Goal: Information Seeking & Learning: Learn about a topic

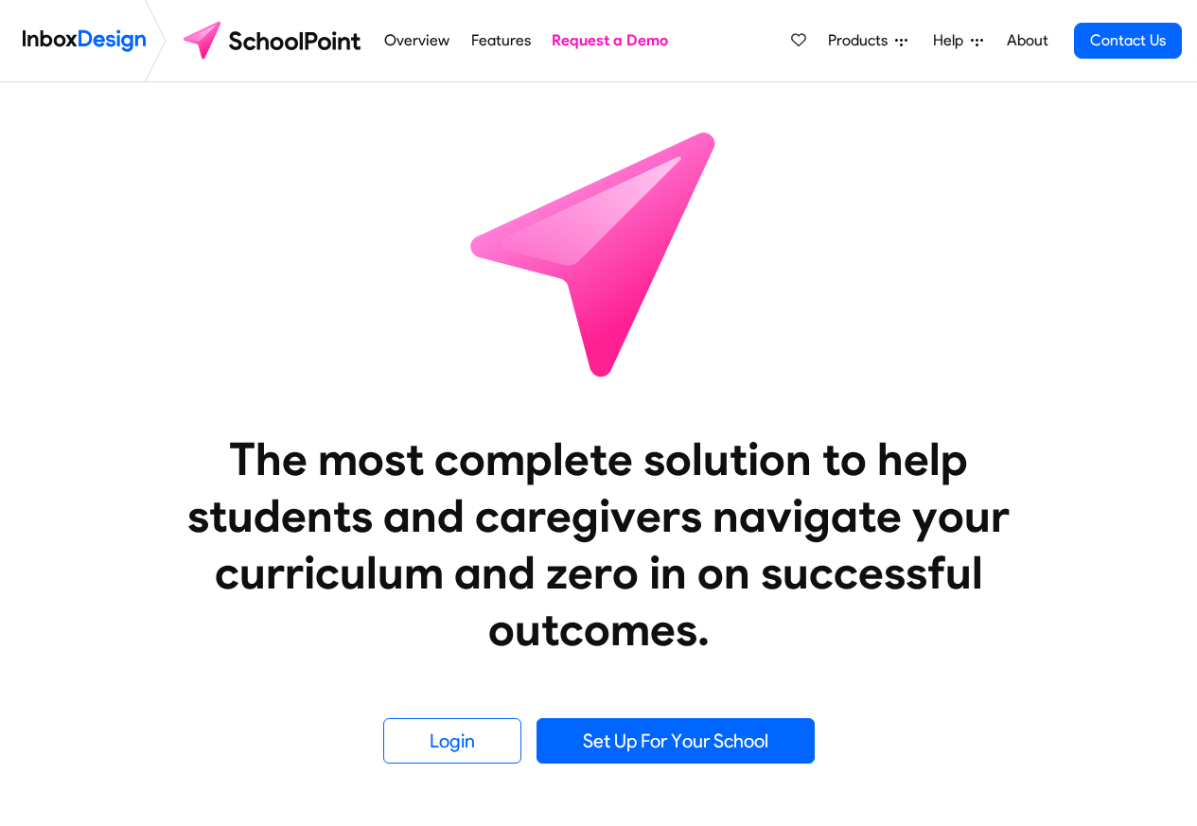
click at [880, 42] on span "Products" at bounding box center [861, 40] width 67 height 23
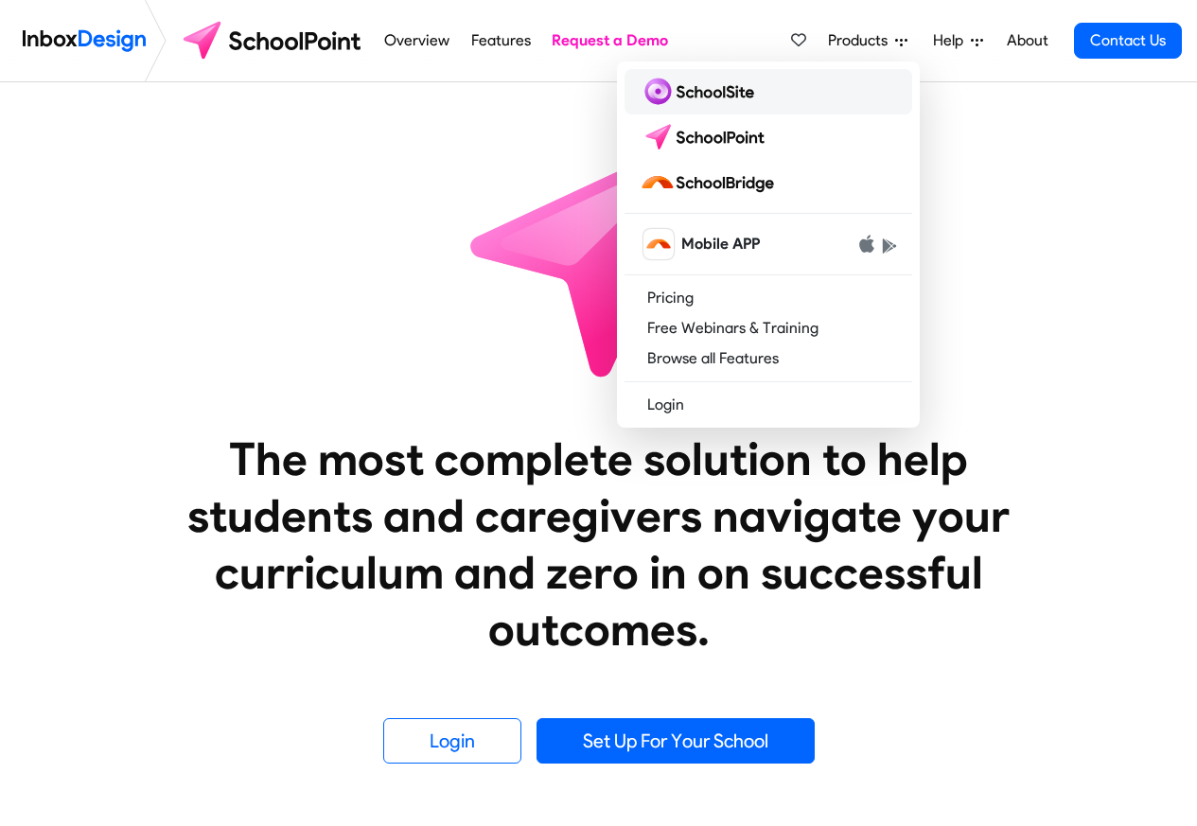
click at [697, 91] on img at bounding box center [701, 92] width 122 height 30
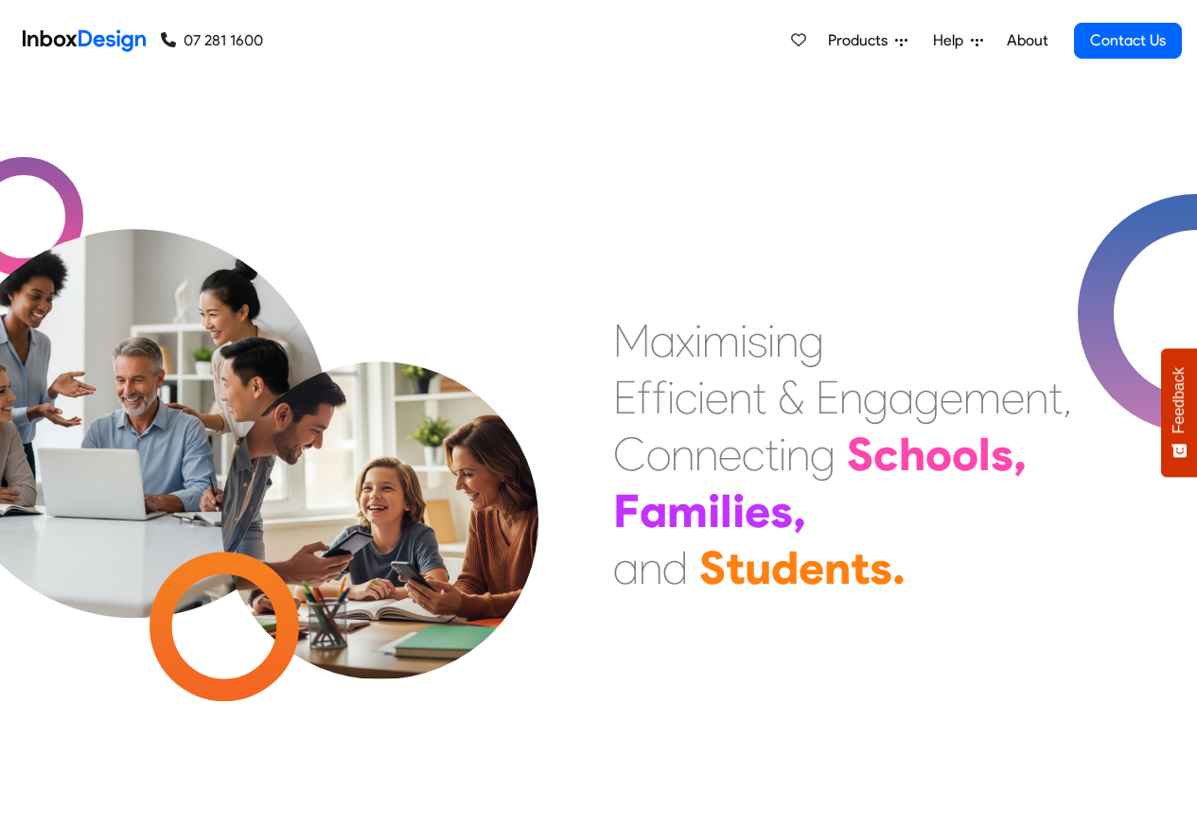
click at [874, 42] on span "Products" at bounding box center [861, 40] width 67 height 23
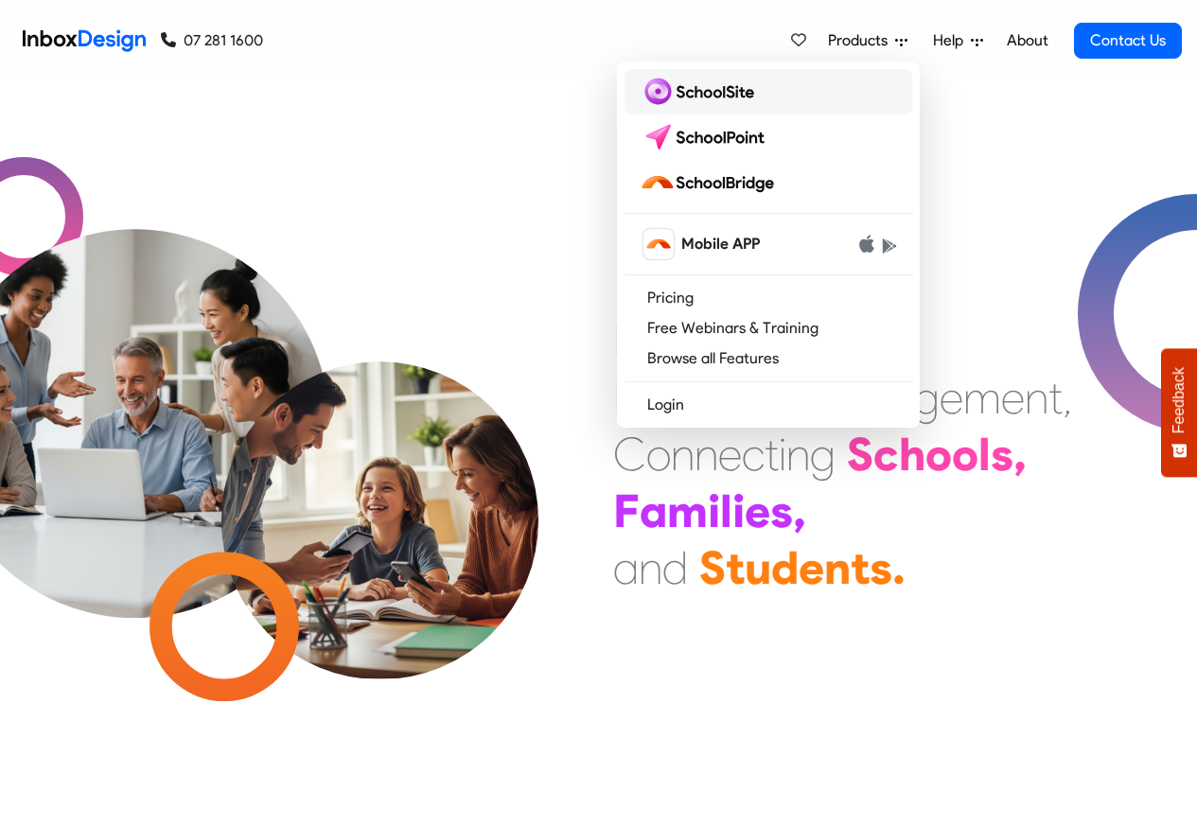
click at [658, 88] on img at bounding box center [701, 92] width 122 height 30
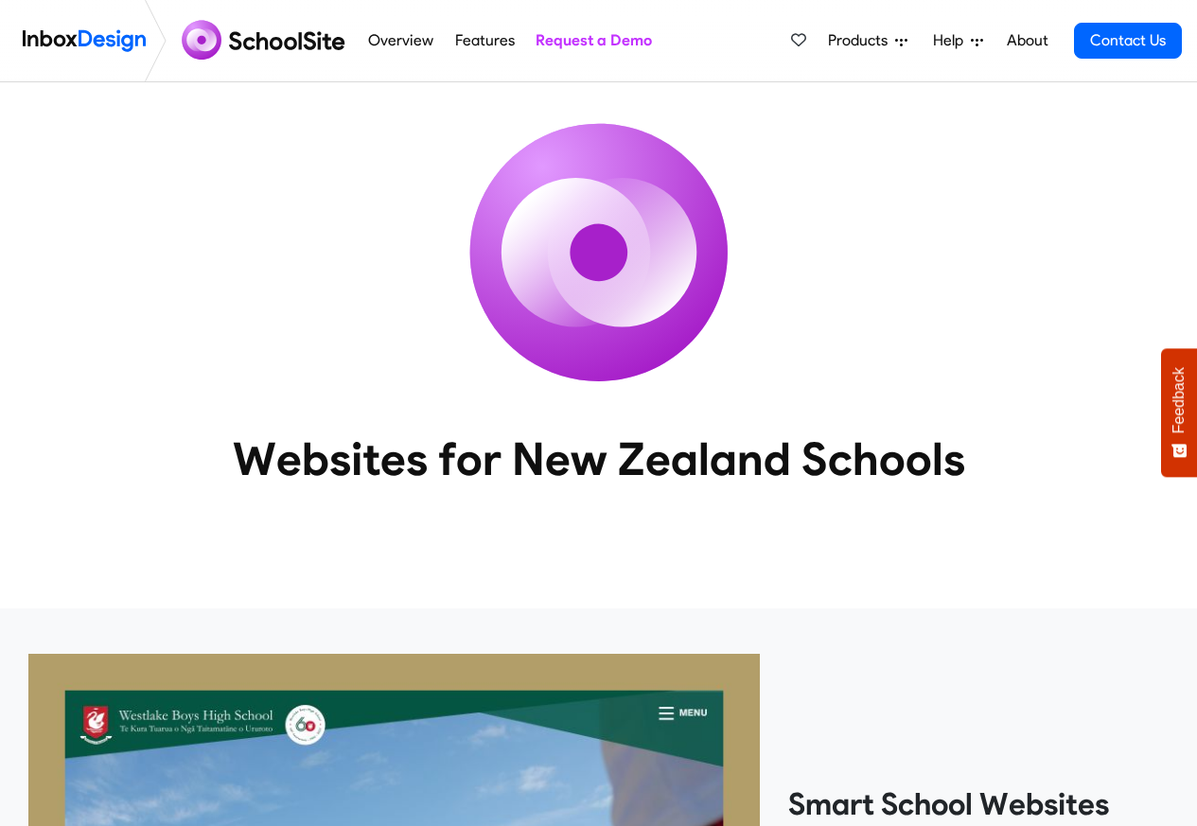
click at [866, 39] on span "Products" at bounding box center [861, 40] width 67 height 23
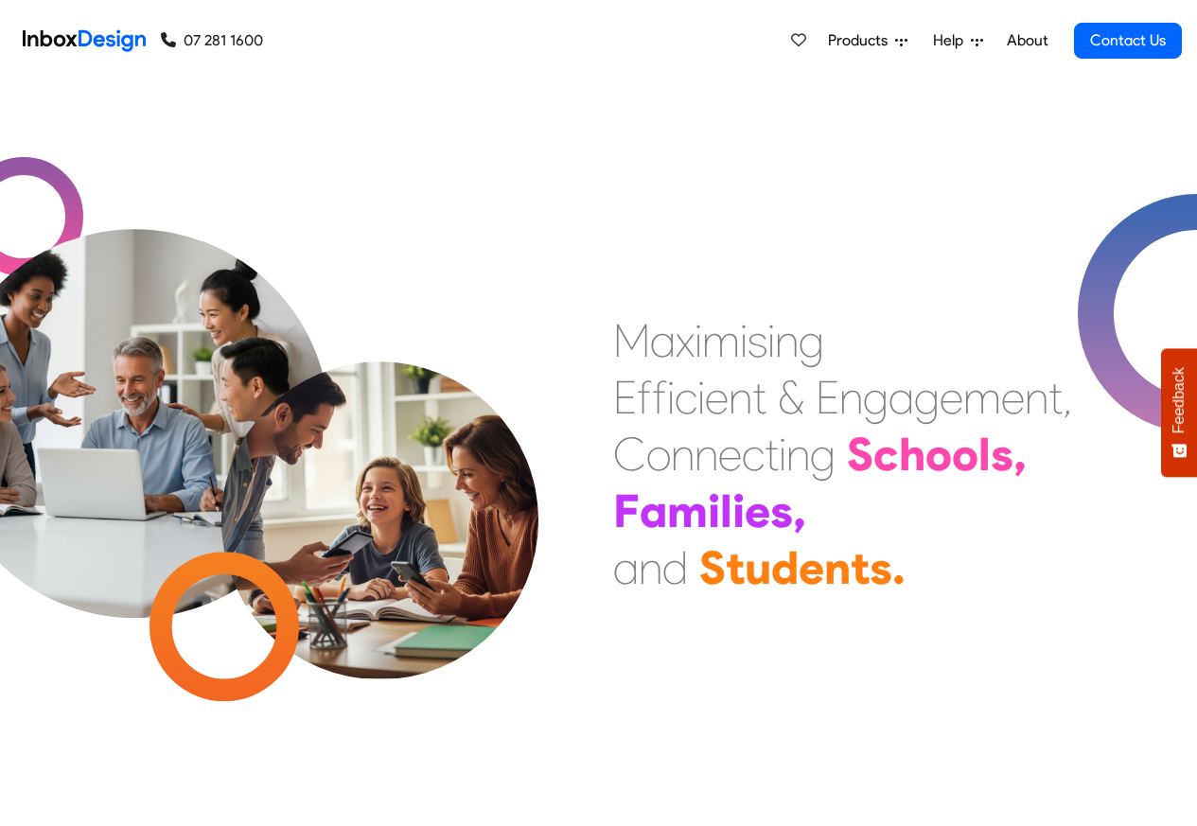
click at [858, 39] on span "Products" at bounding box center [861, 40] width 67 height 23
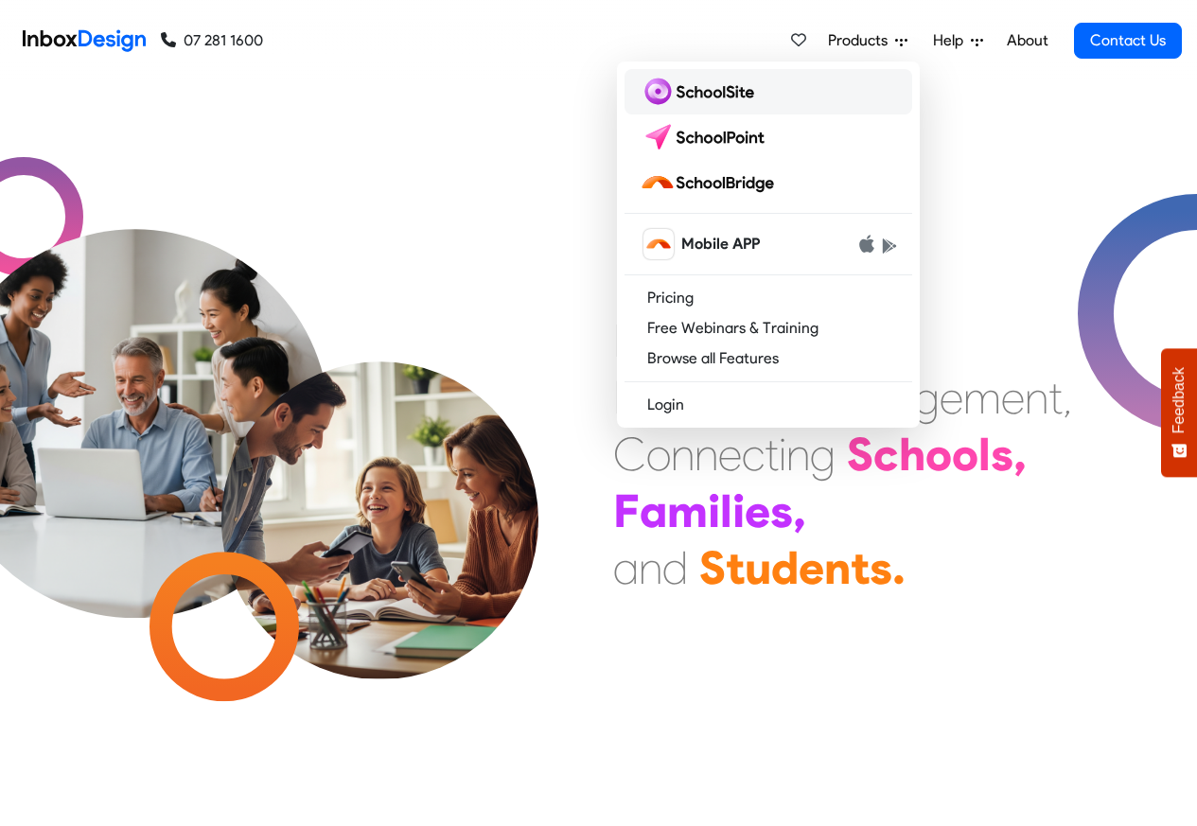
click at [673, 91] on img at bounding box center [701, 92] width 122 height 30
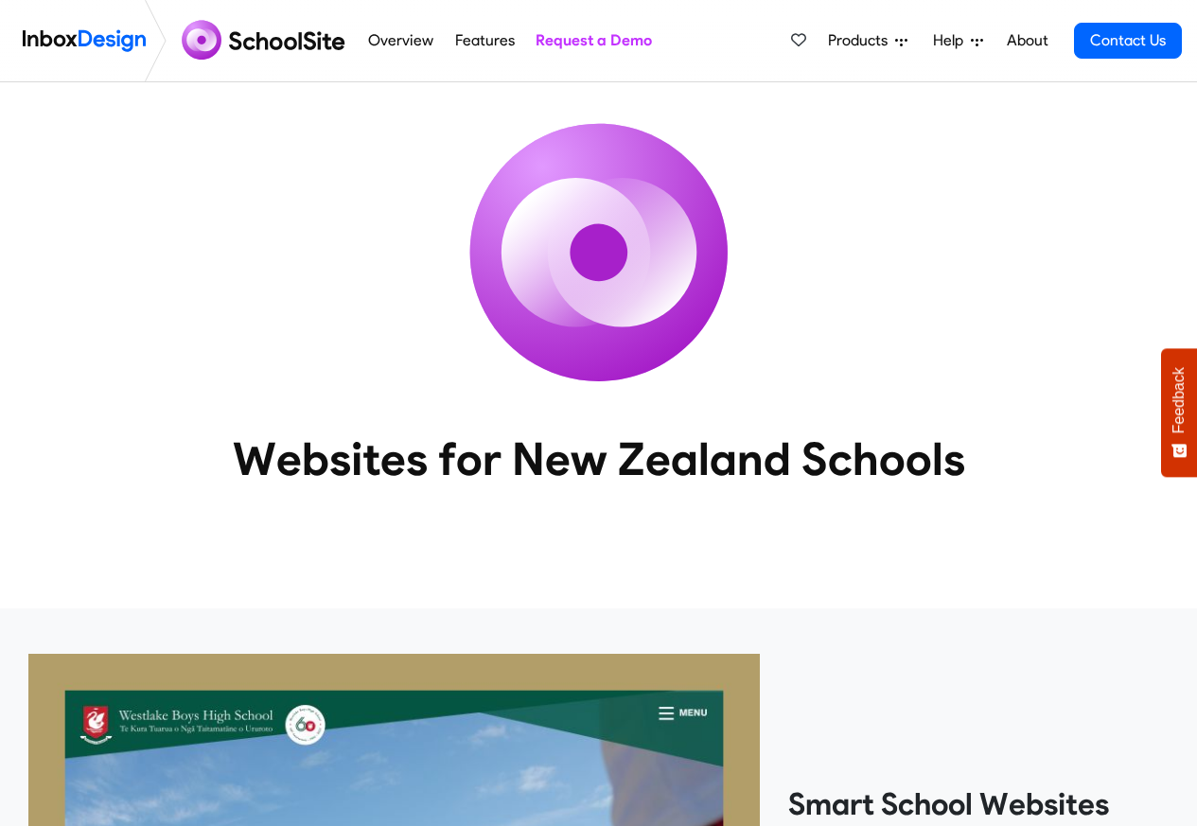
click at [957, 42] on span "Help" at bounding box center [952, 40] width 38 height 23
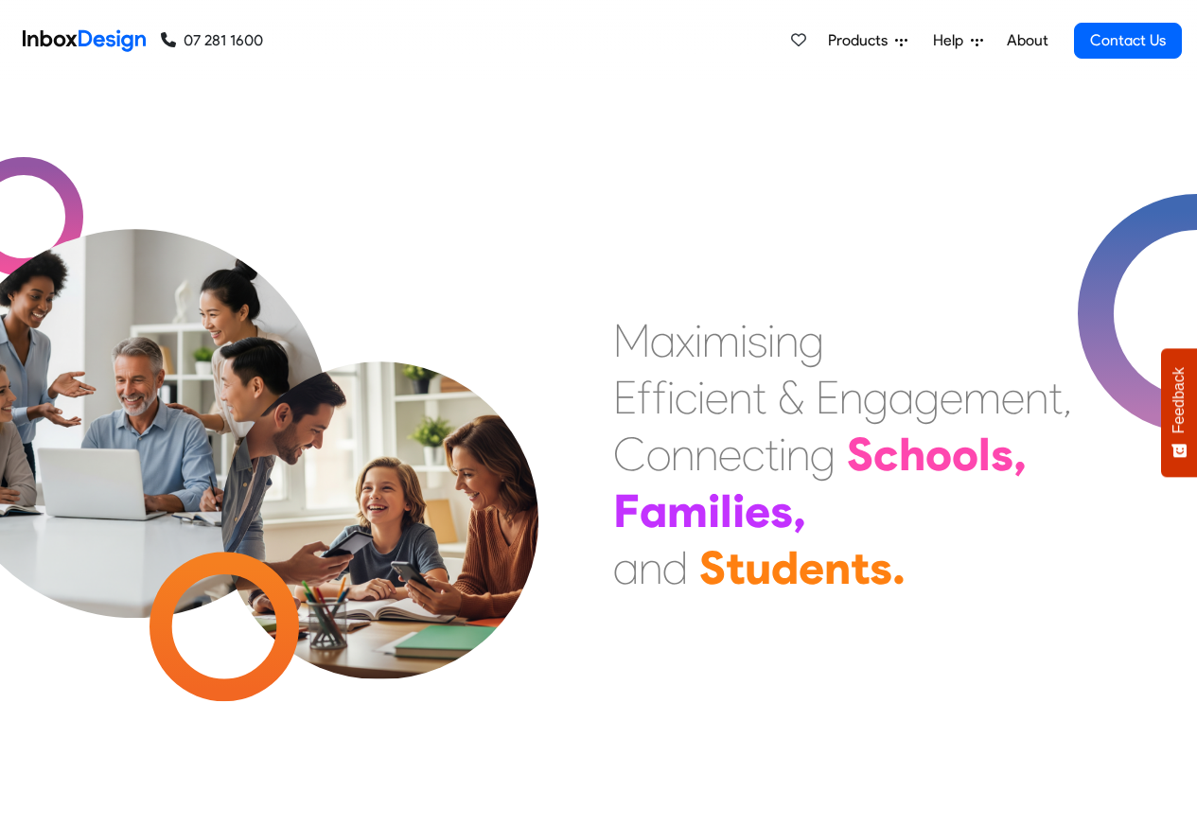
click at [869, 37] on span "Products" at bounding box center [861, 40] width 67 height 23
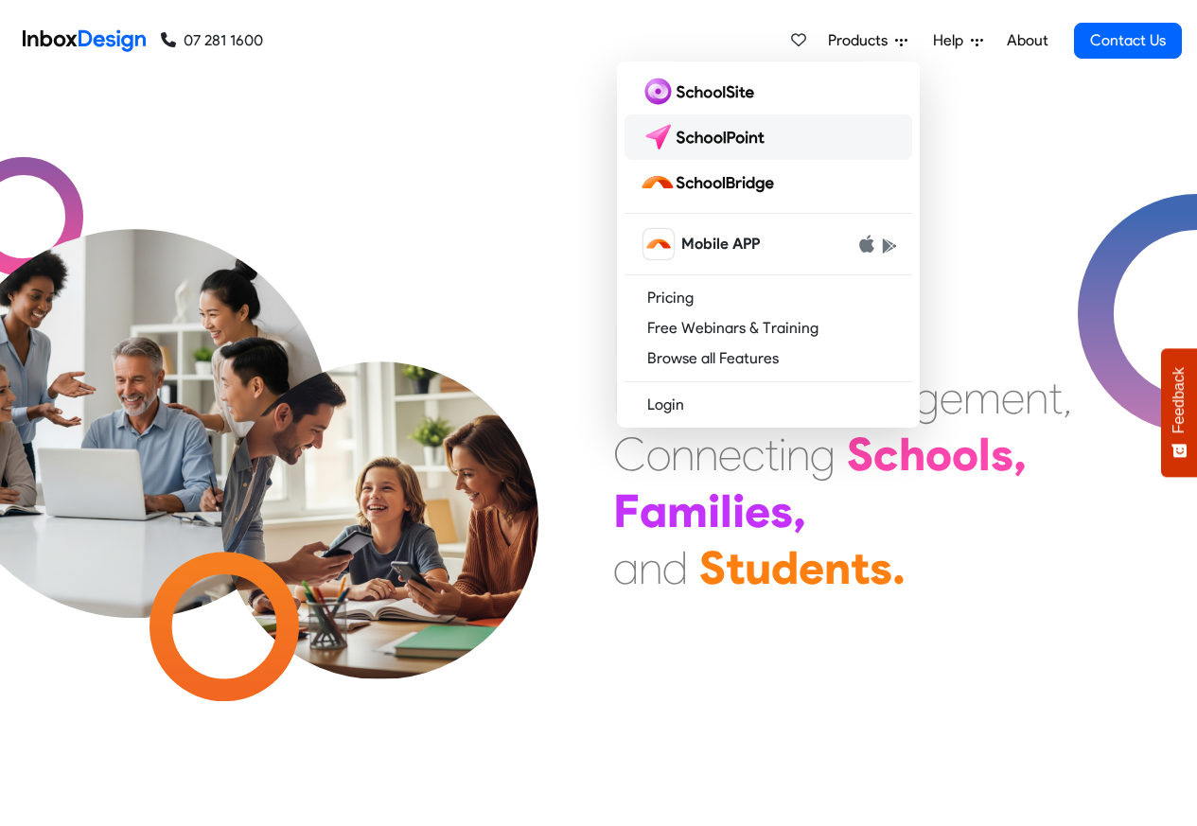
click at [707, 137] on img at bounding box center [706, 137] width 133 height 30
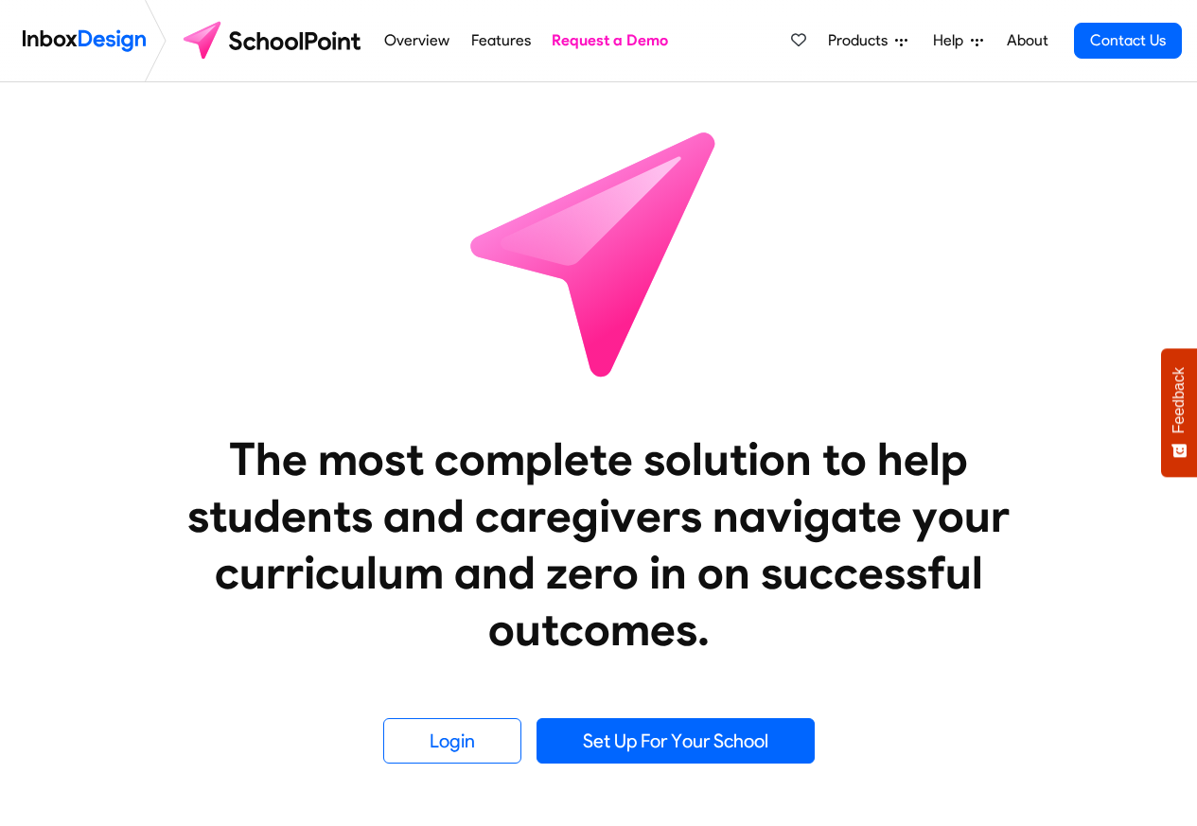
click at [876, 37] on span "Products" at bounding box center [861, 40] width 67 height 23
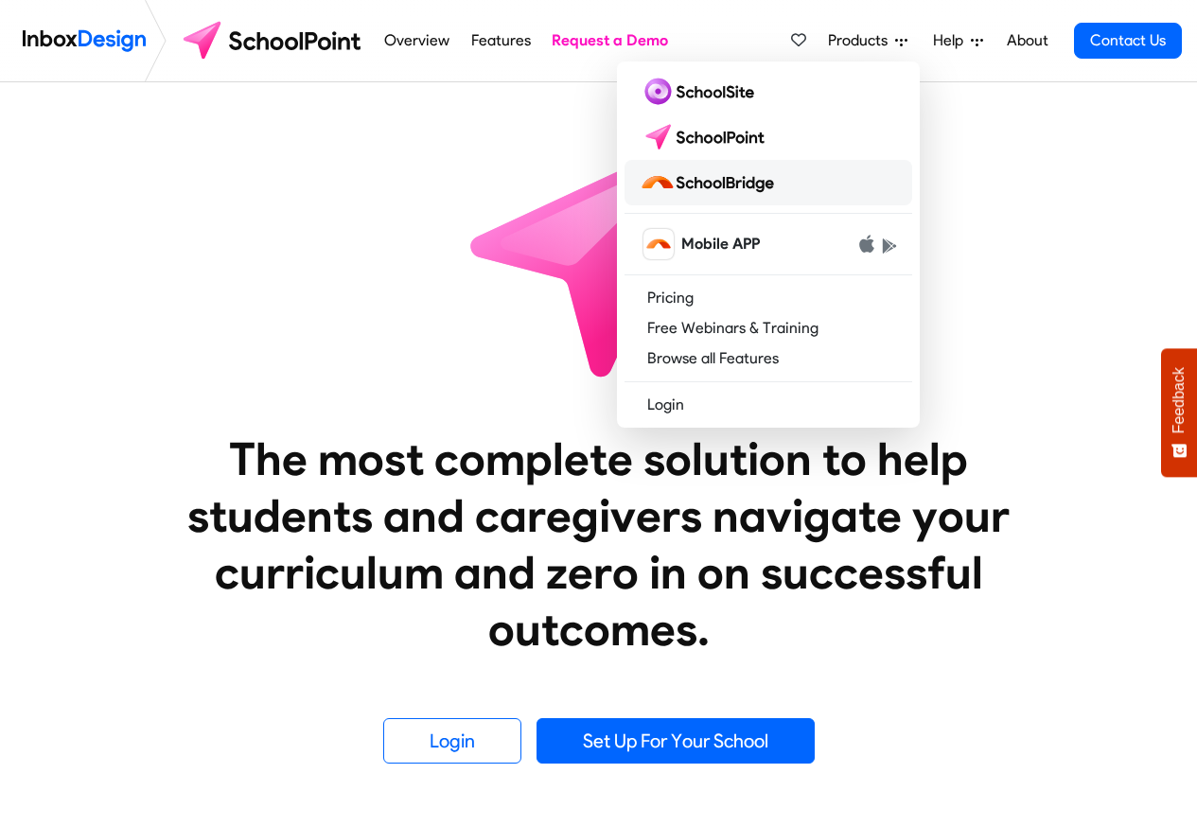
click at [713, 183] on img at bounding box center [711, 183] width 142 height 30
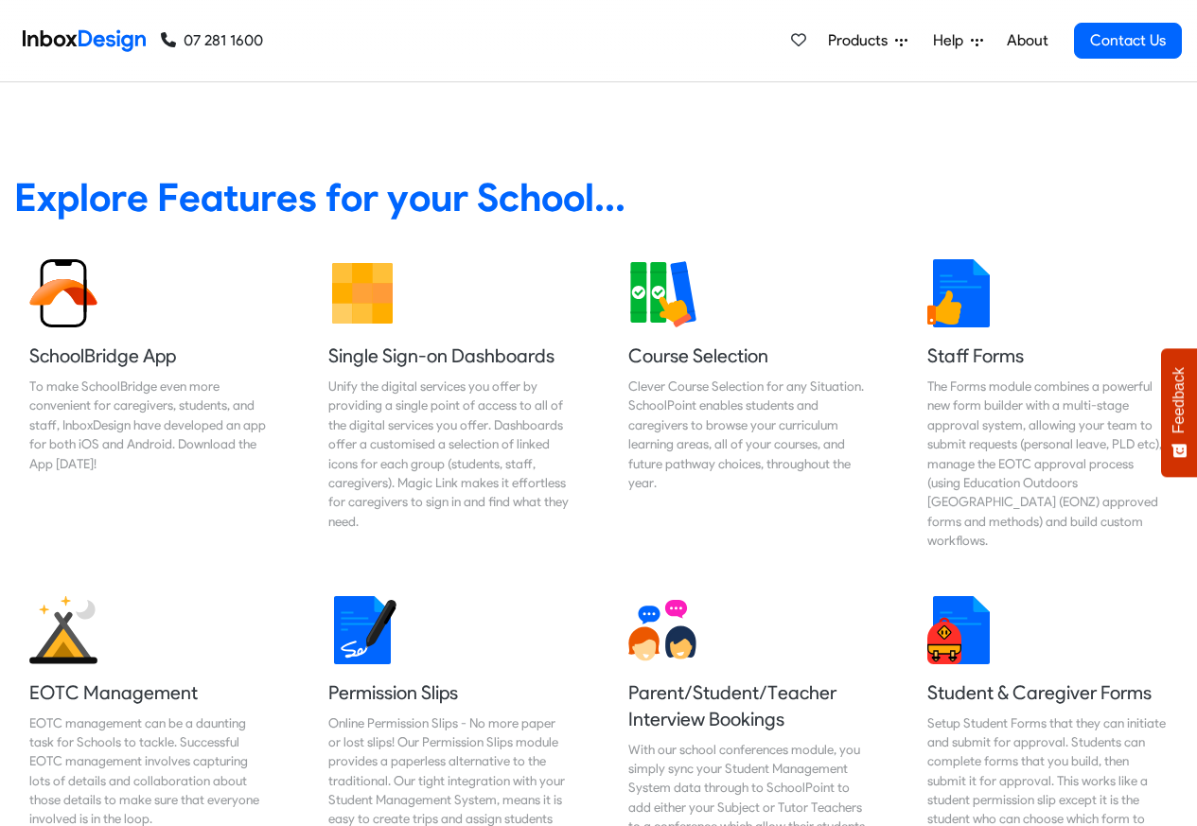
scroll to position [795, 0]
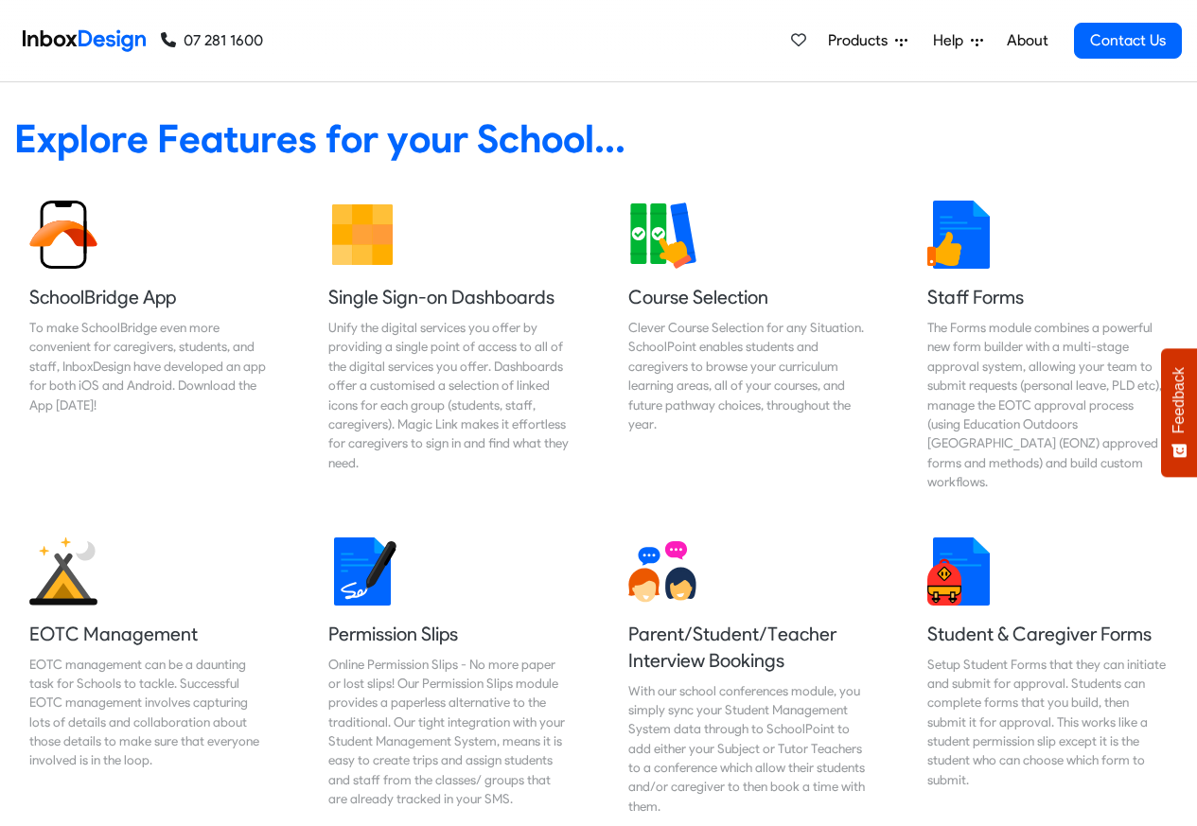
click at [717, 133] on heading "Explore Features for your School..." at bounding box center [598, 139] width 1169 height 48
click at [869, 41] on span "Products" at bounding box center [861, 40] width 67 height 23
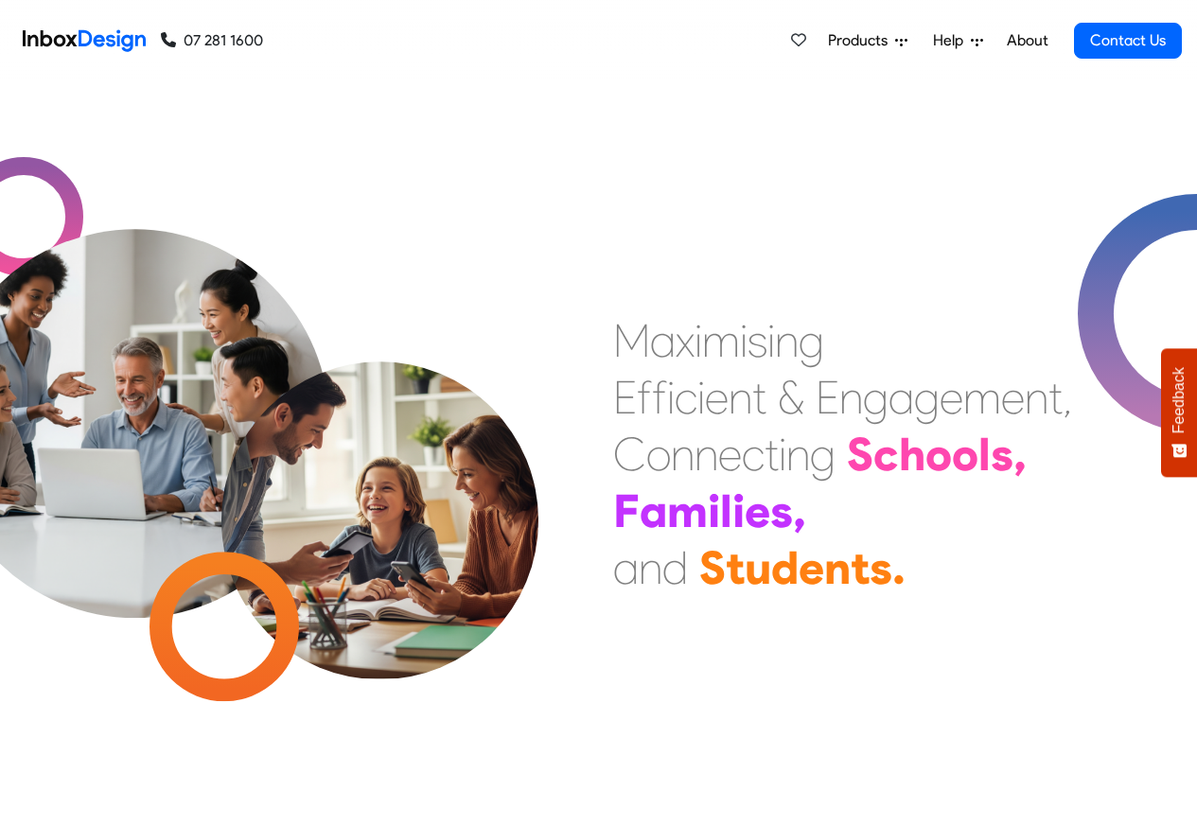
click at [868, 39] on span "Products" at bounding box center [861, 40] width 67 height 23
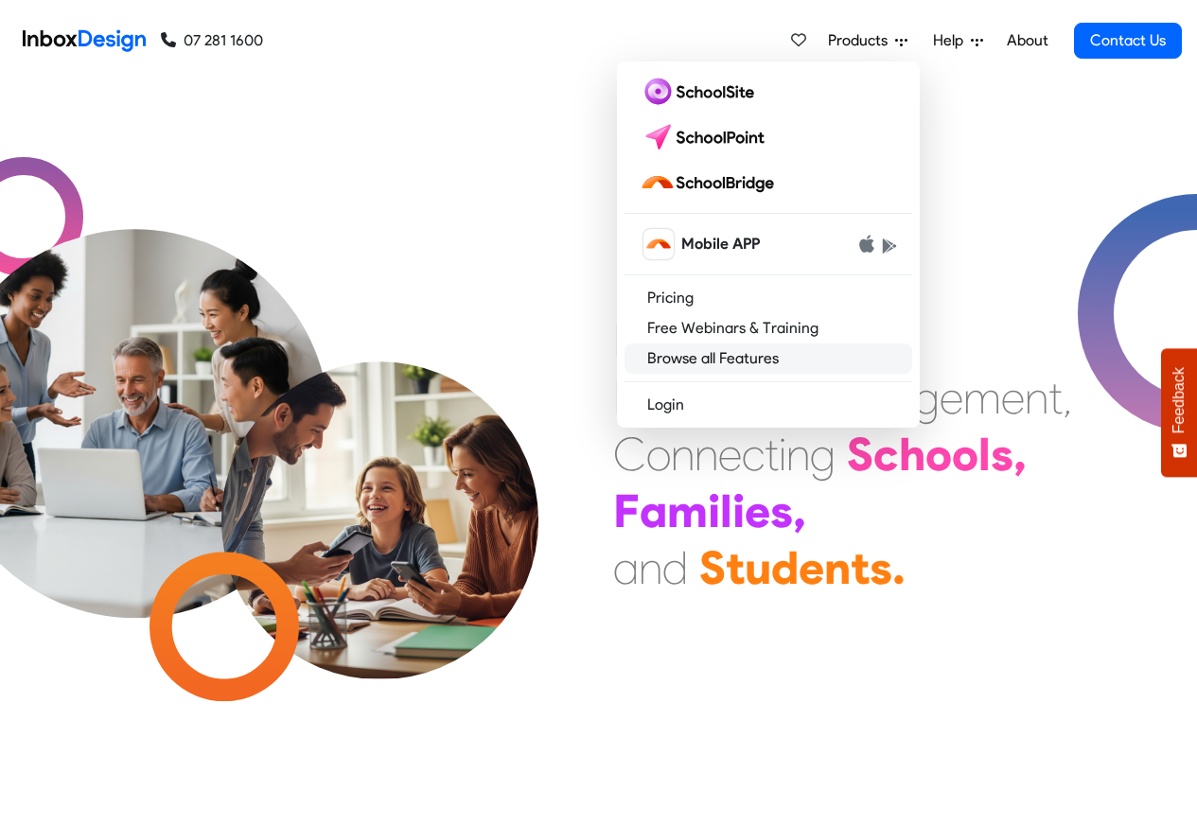
click at [684, 359] on link "Browse all Features" at bounding box center [769, 359] width 288 height 30
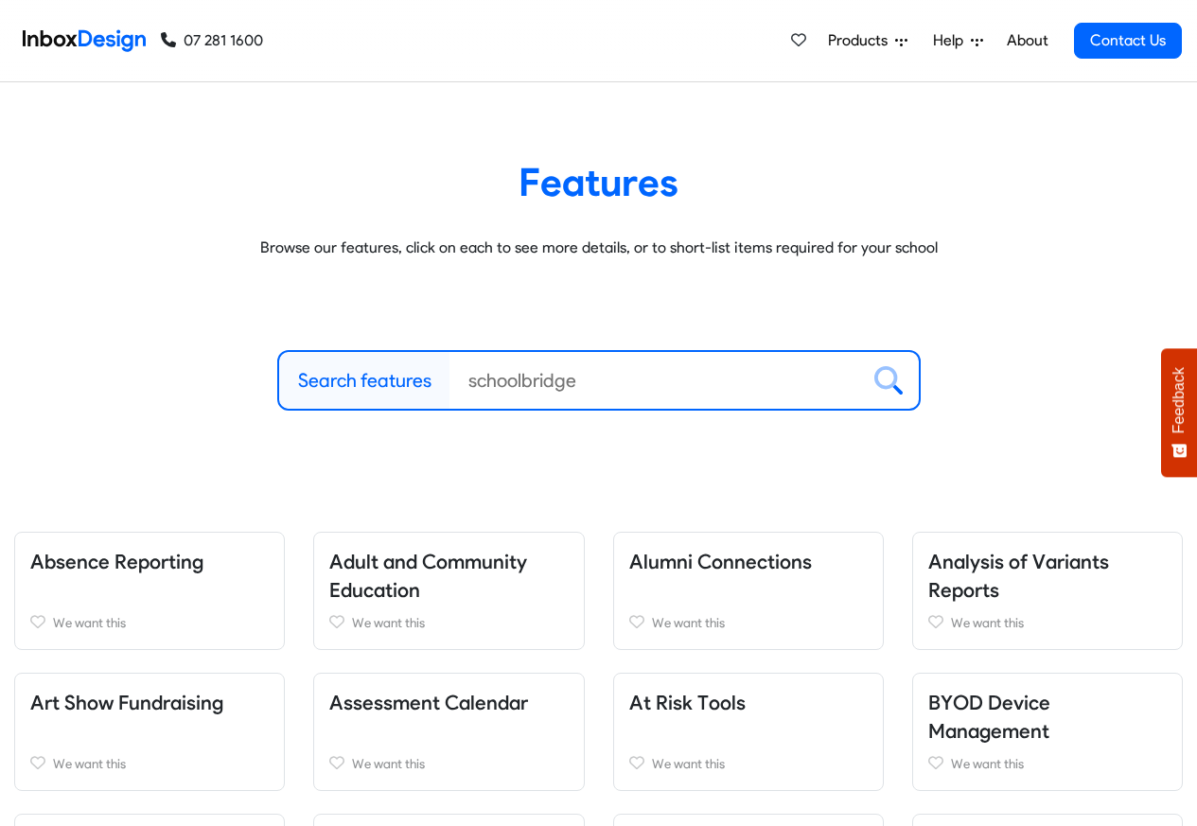
click at [400, 384] on label "Search features" at bounding box center [364, 380] width 133 height 28
click at [450, 384] on input "Search features" at bounding box center [655, 380] width 410 height 57
paste input "SchoolSite SchoolPoint"
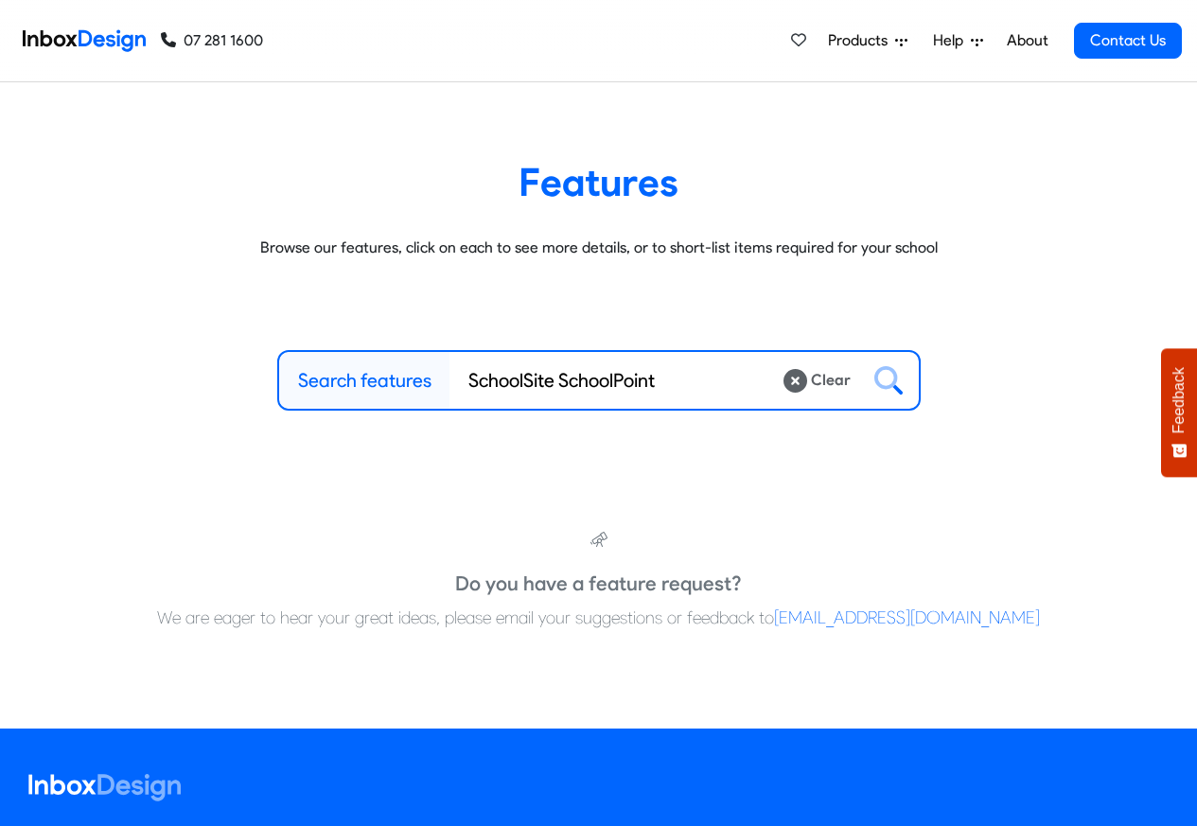
type input "SchoolSite SchoolPoint"
